Goal: Task Accomplishment & Management: Use online tool/utility

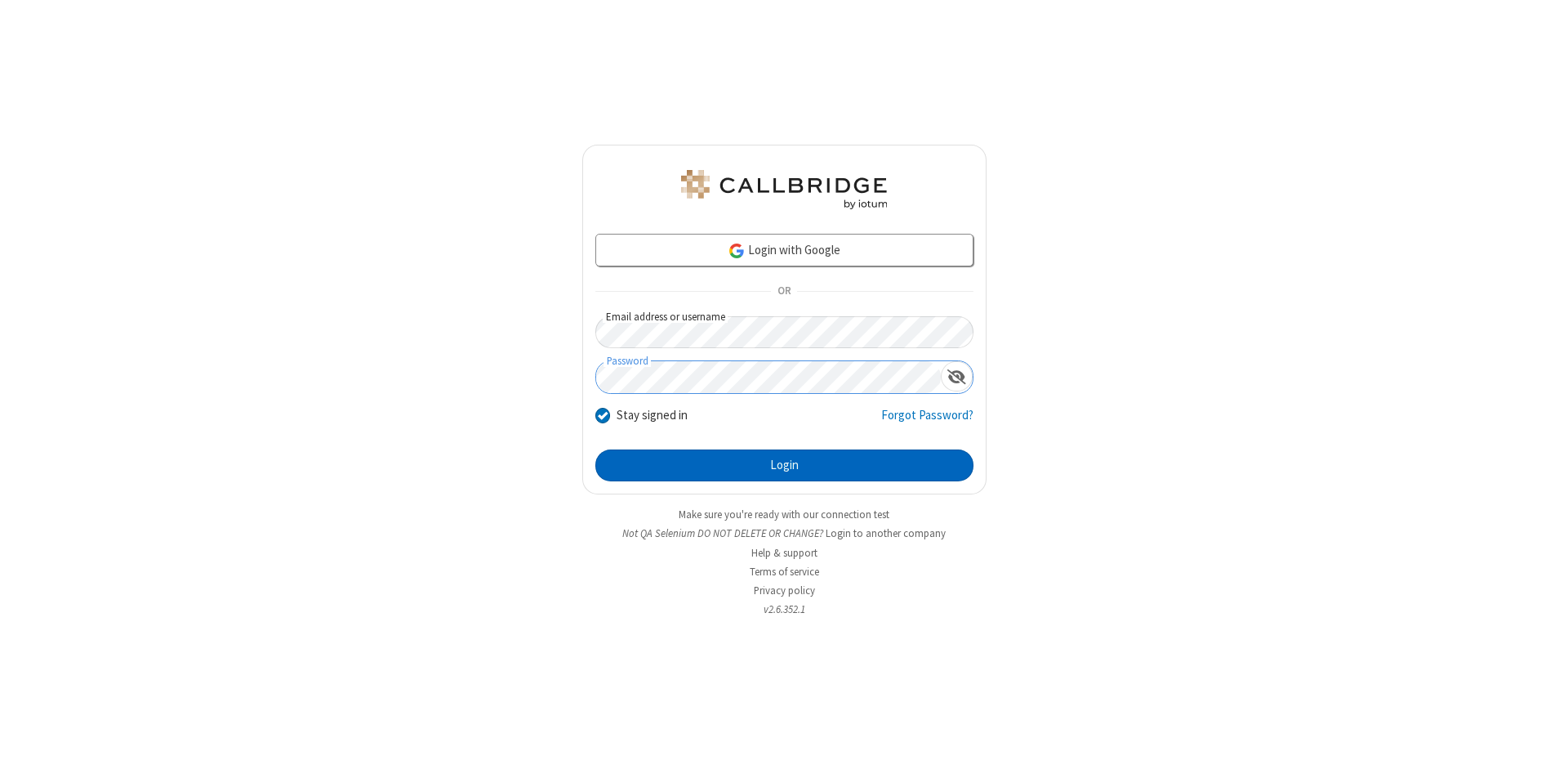
click at [784, 466] on button "Login" at bounding box center [784, 465] width 378 height 32
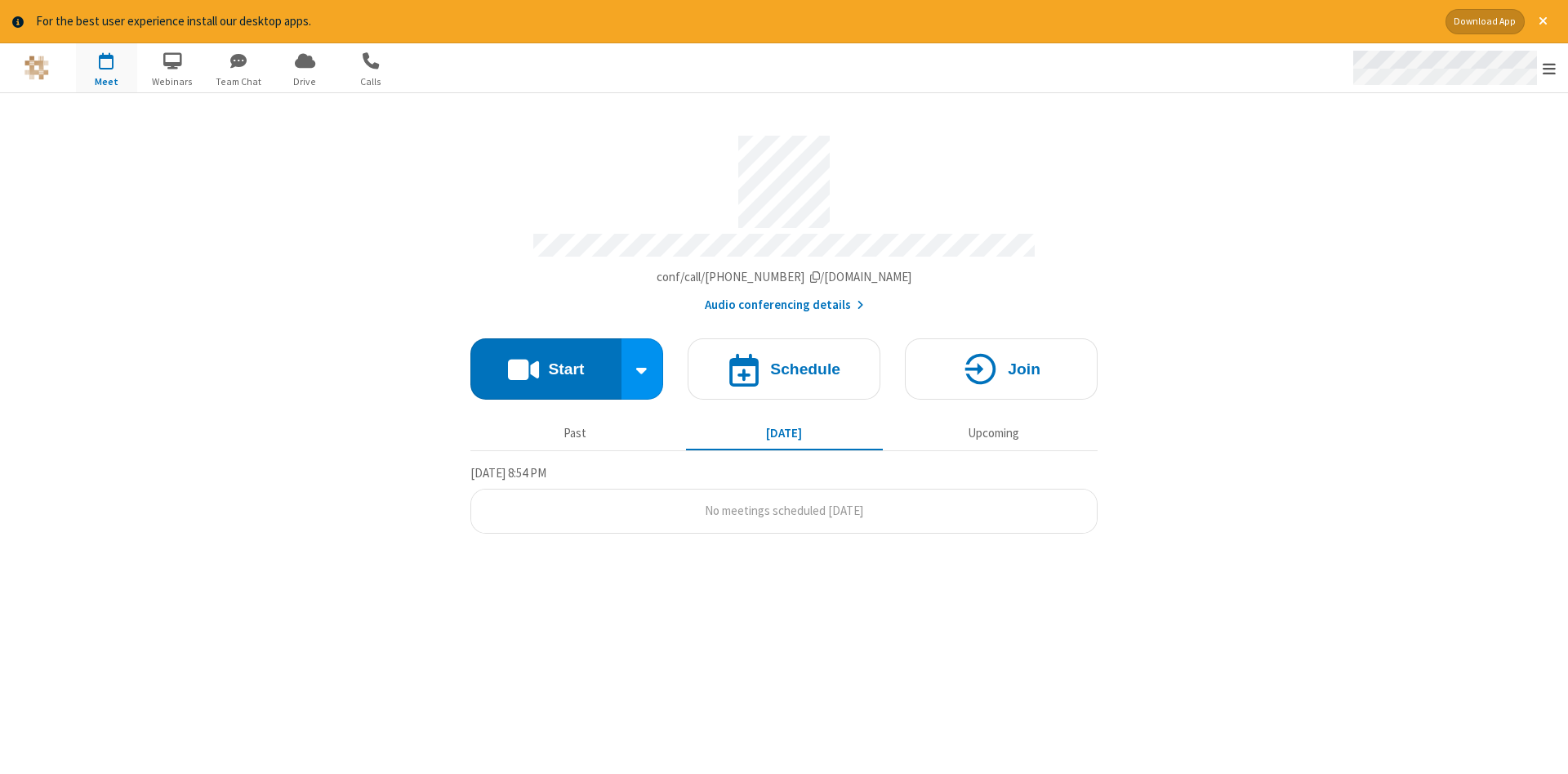
click at [1550, 69] on span "Open menu" at bounding box center [1550, 69] width 13 height 17
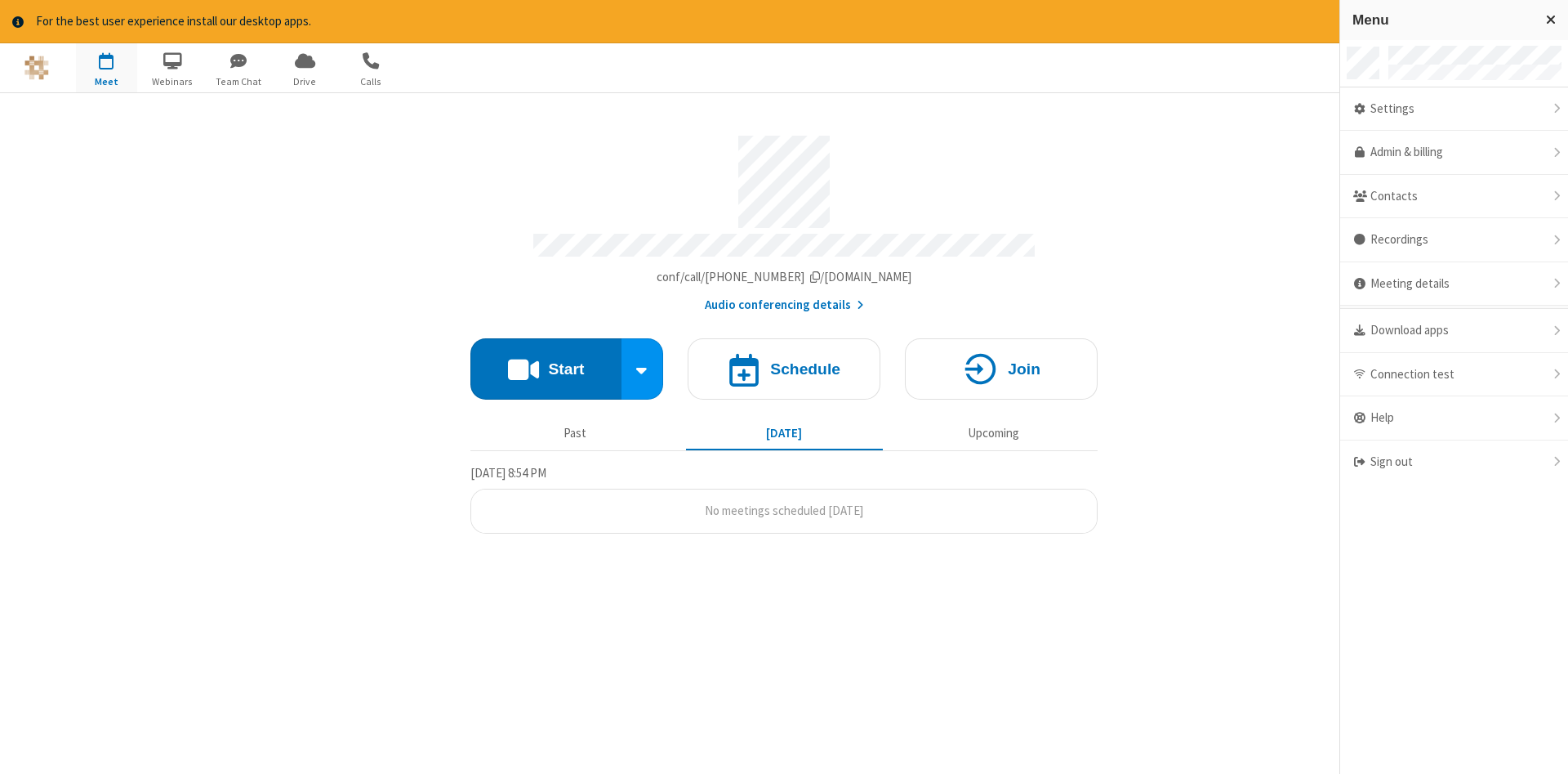
click at [106, 67] on span "button" at bounding box center [107, 60] width 61 height 28
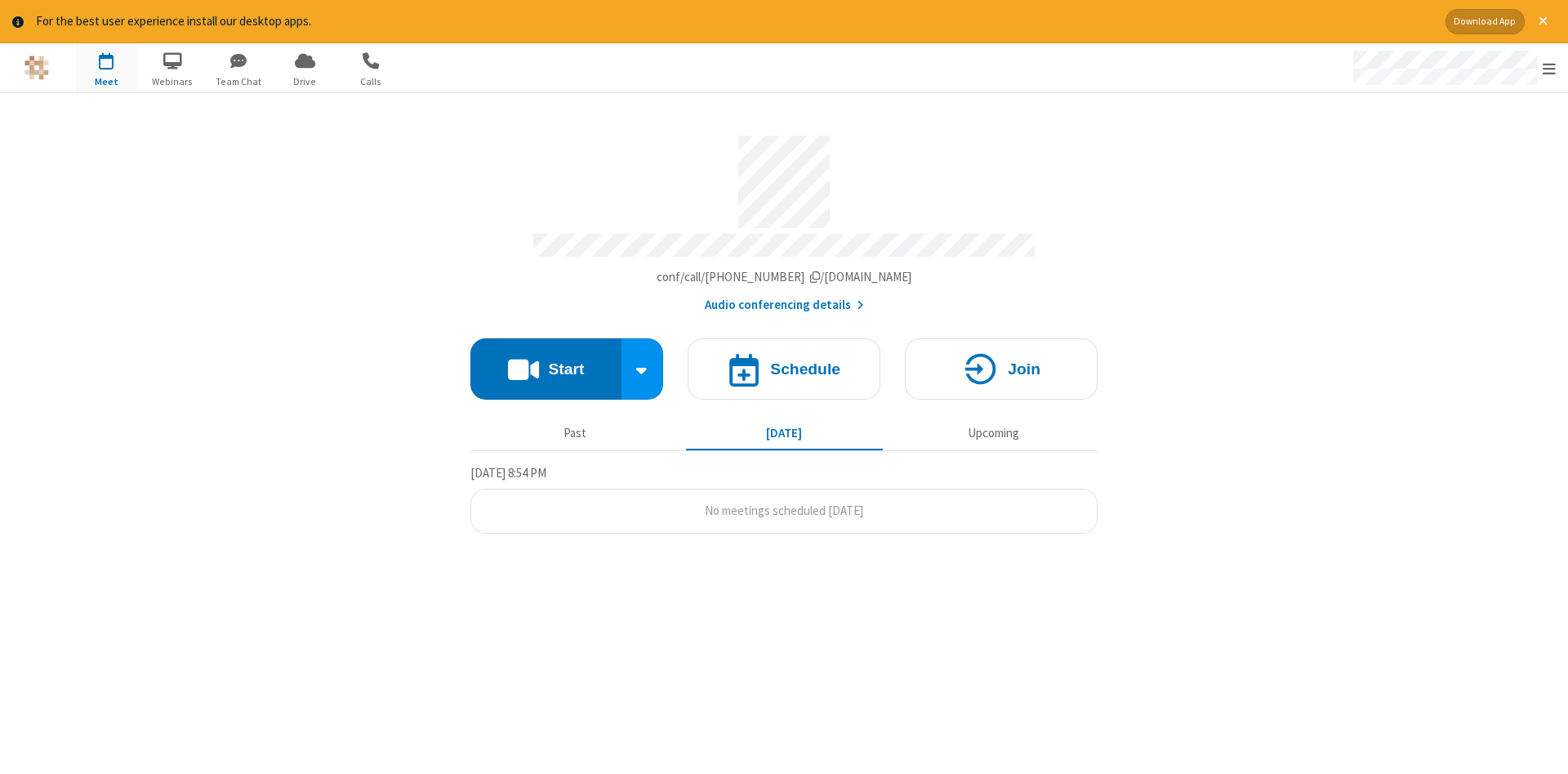
click at [106, 67] on span "button" at bounding box center [107, 60] width 61 height 28
click at [784, 363] on h4 "Schedule" at bounding box center [805, 368] width 70 height 16
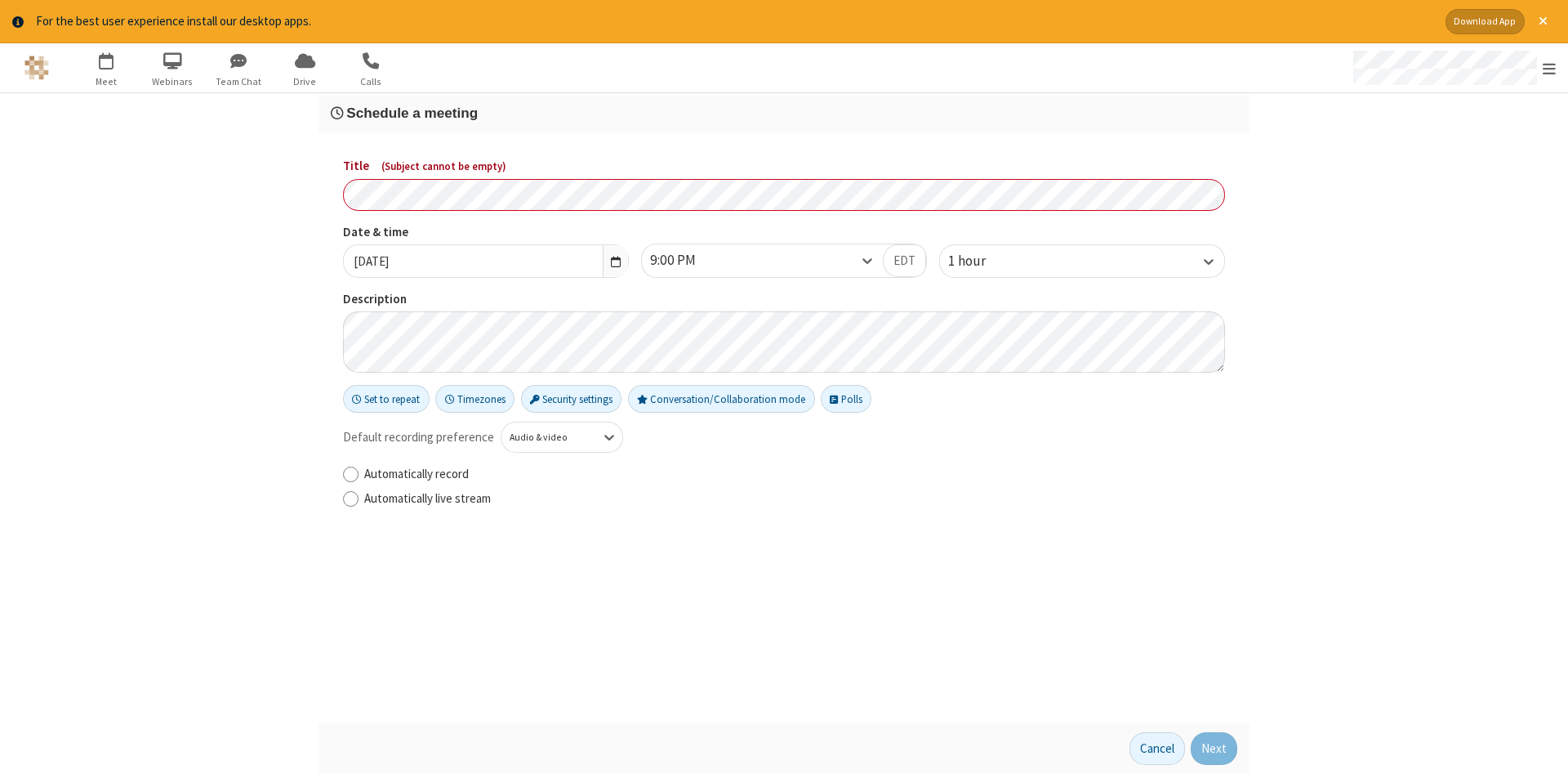
click at [784, 112] on h3 "Schedule a meeting" at bounding box center [784, 113] width 907 height 16
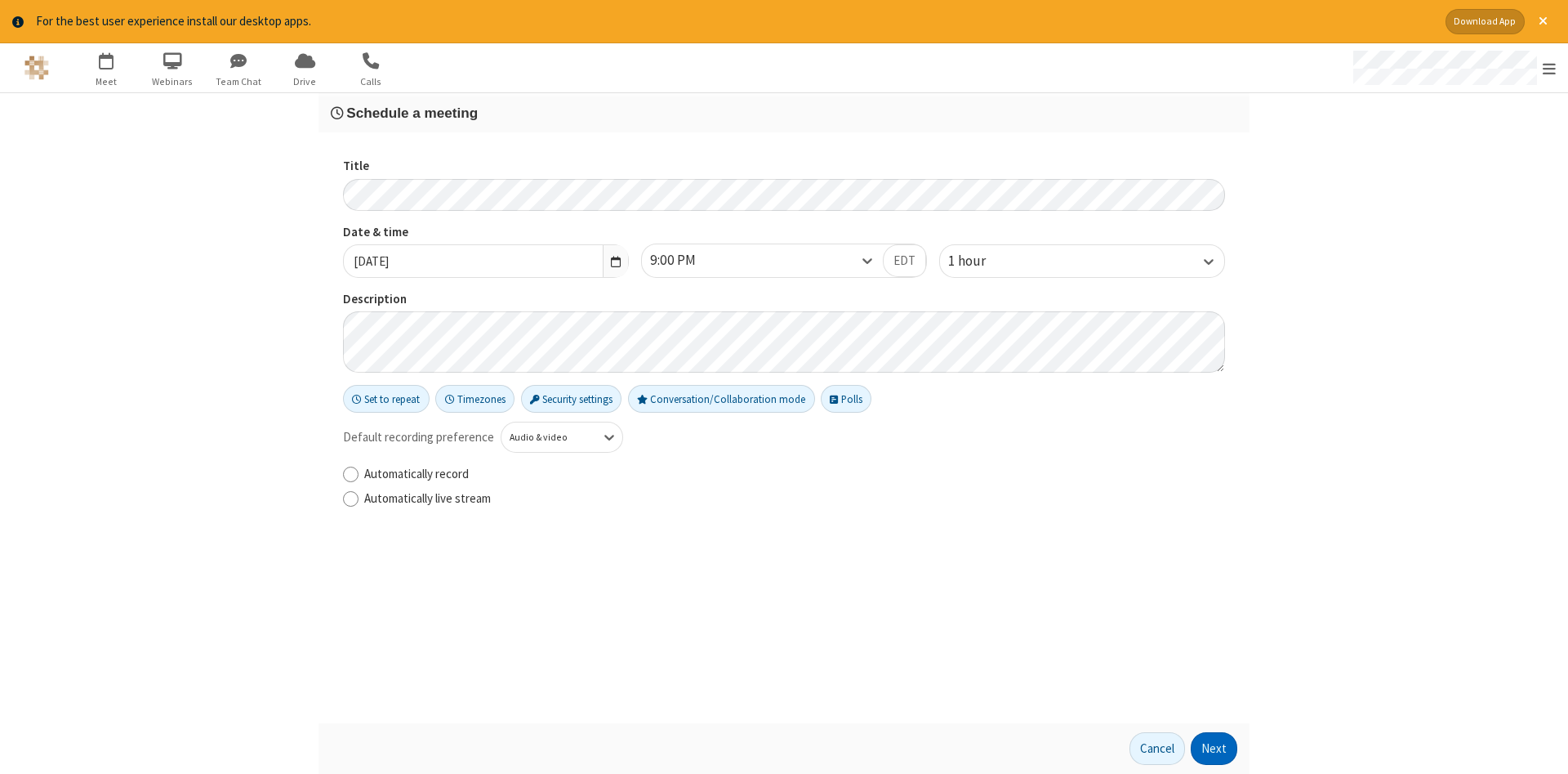
click at [1215, 748] on button "Next" at bounding box center [1214, 748] width 46 height 32
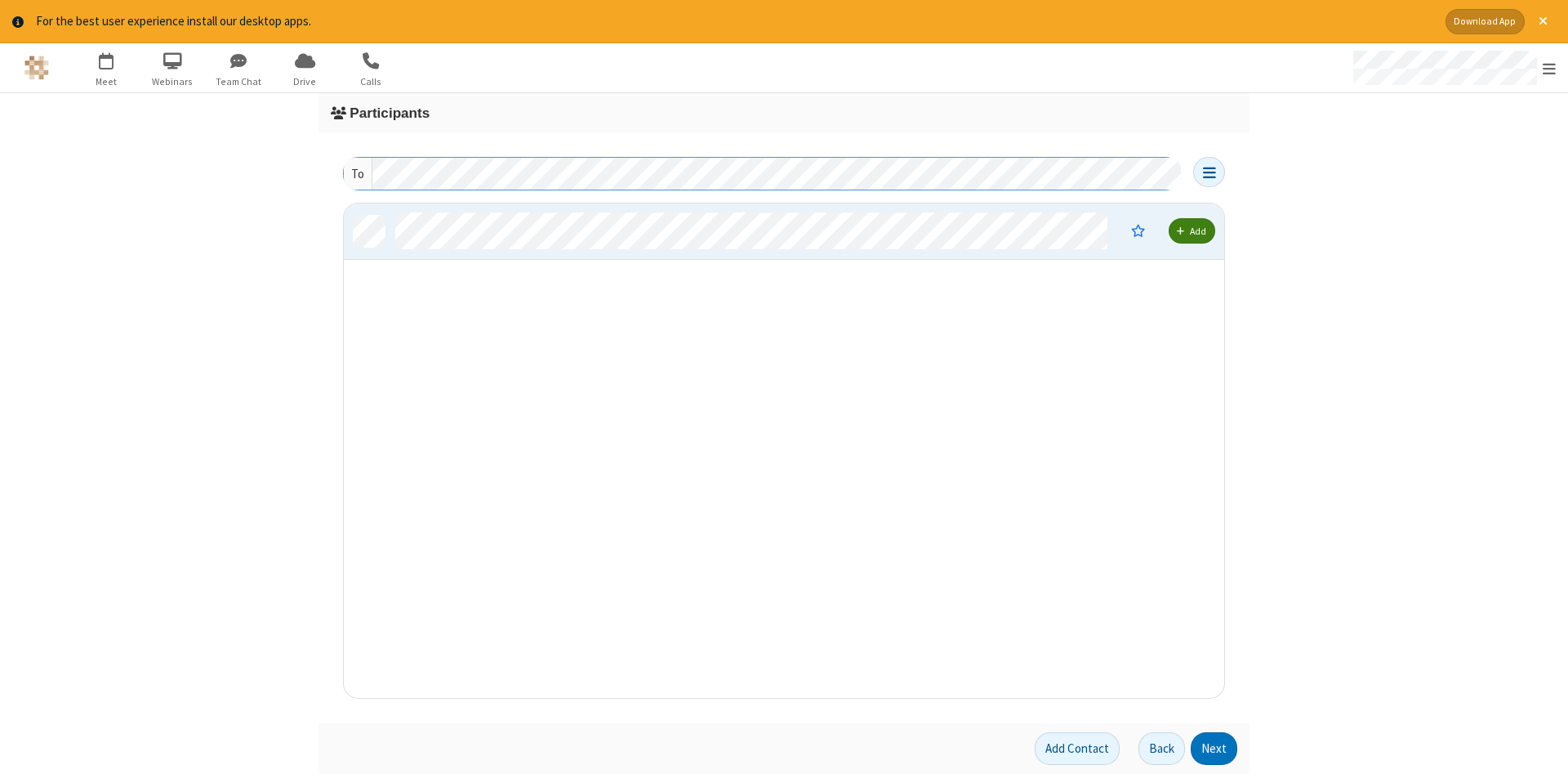
scroll to position [494, 880]
click at [1215, 748] on button "Next" at bounding box center [1214, 748] width 46 height 32
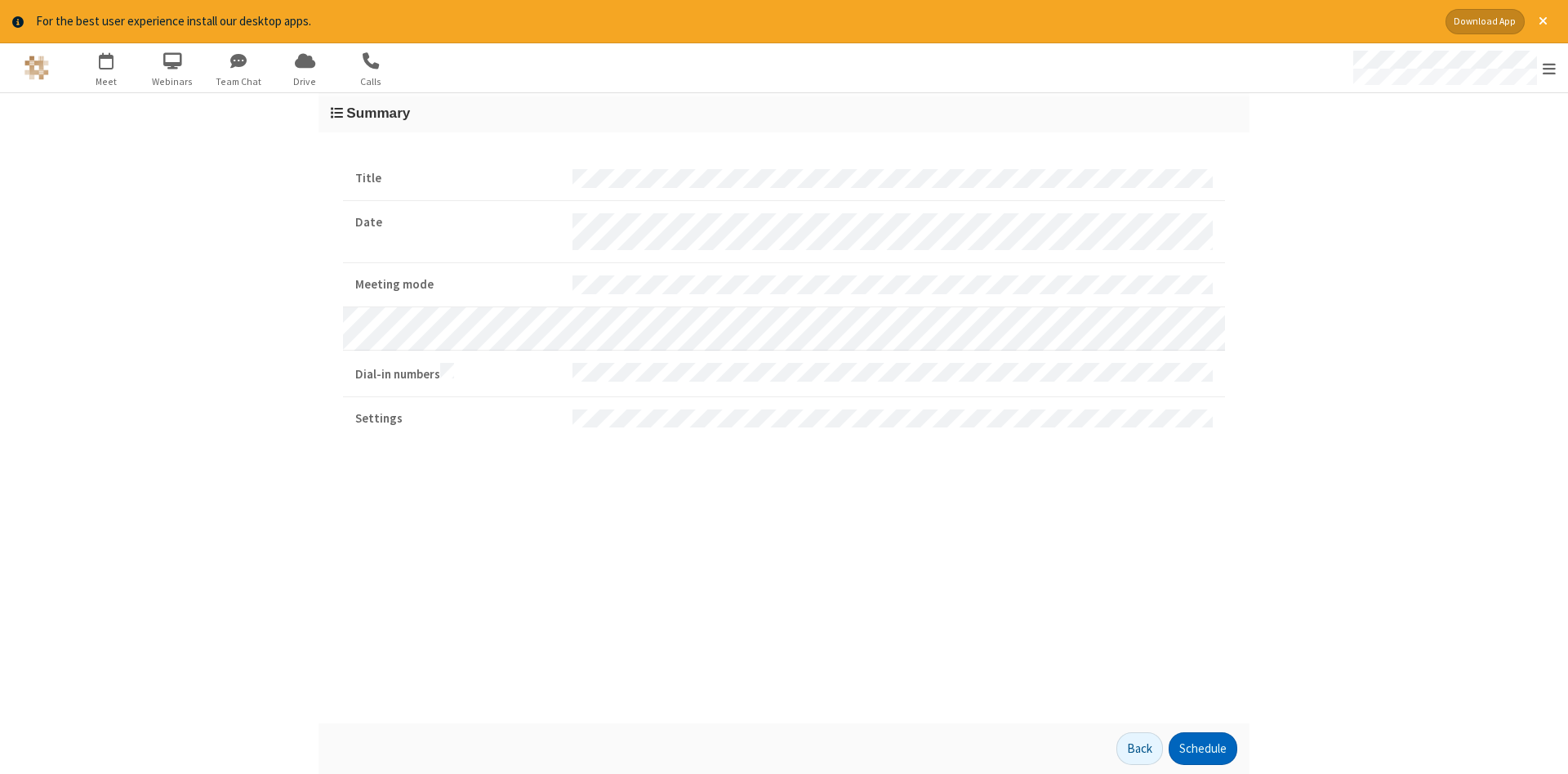
click at [1202, 748] on button "Schedule" at bounding box center [1203, 748] width 69 height 32
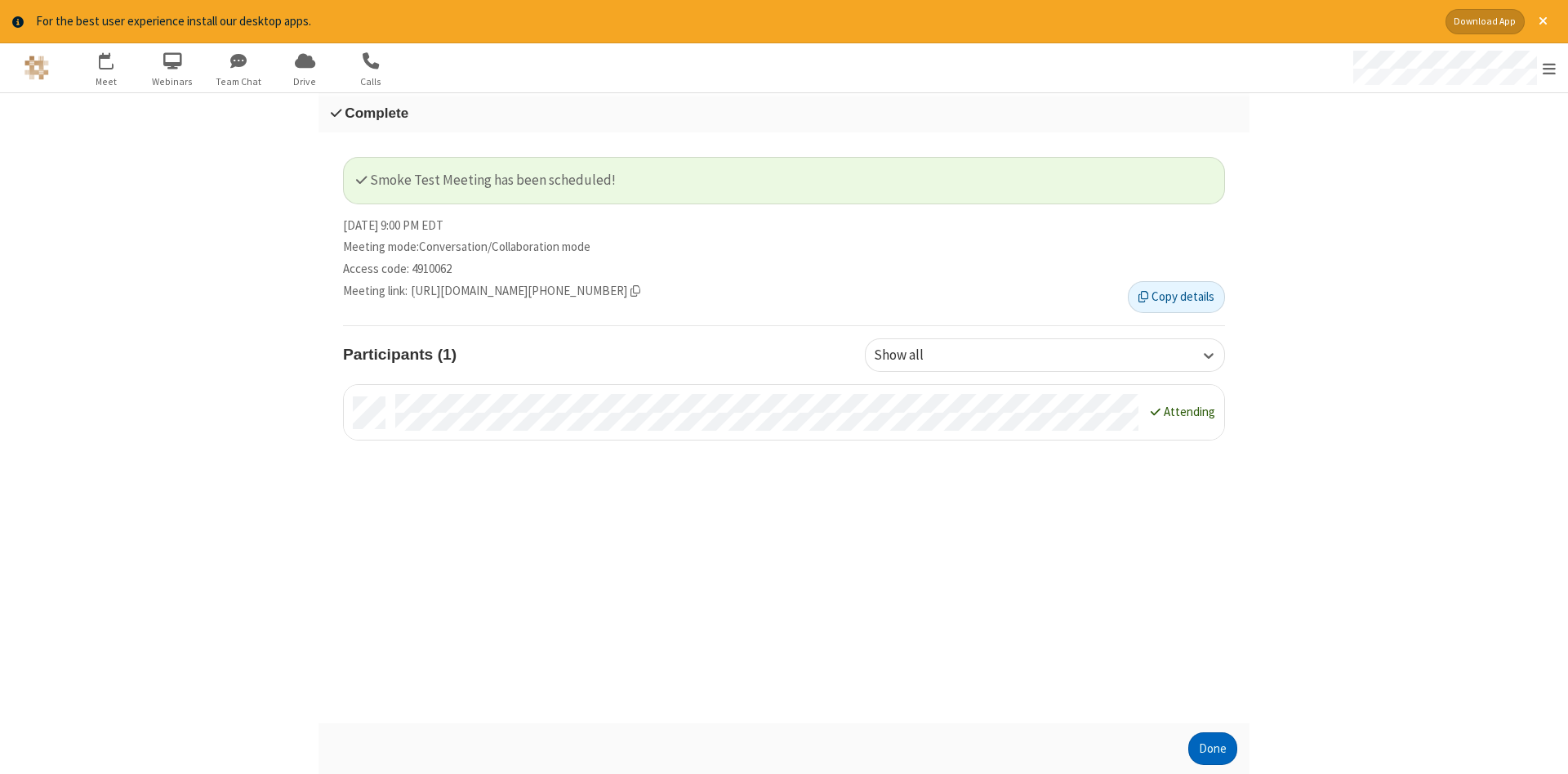
click at [1213, 748] on button "Done" at bounding box center [1212, 748] width 49 height 32
